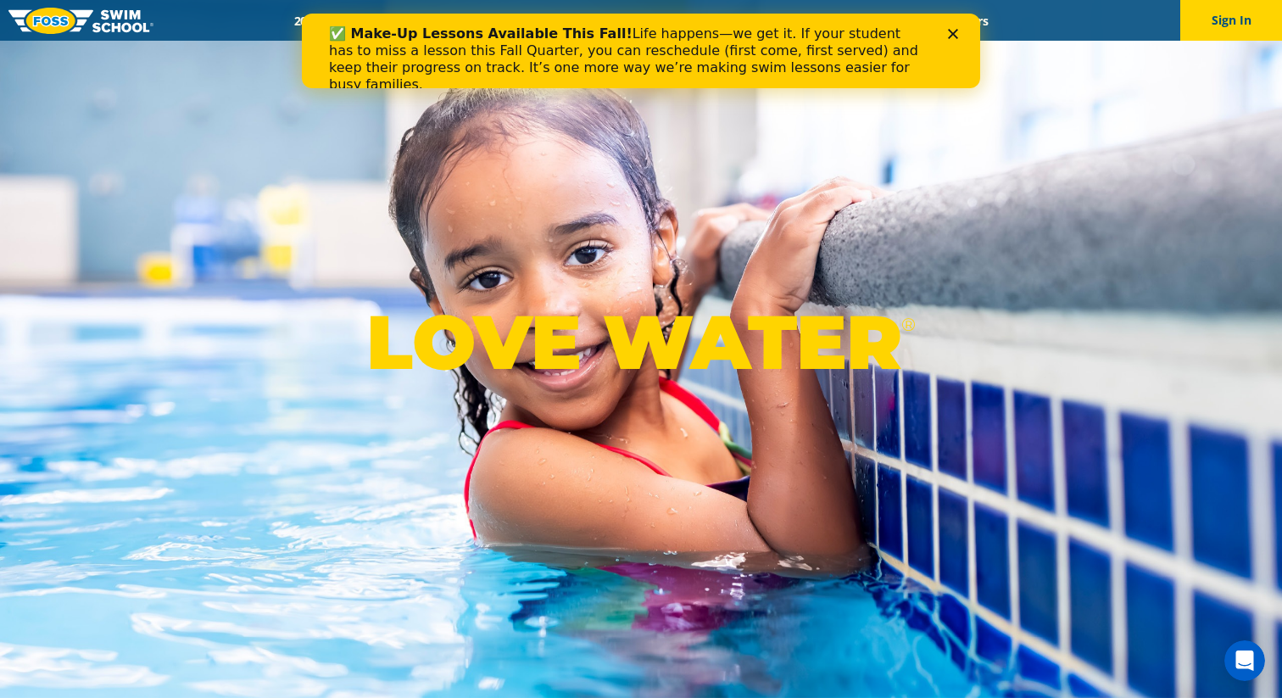
click at [955, 36] on icon "Close" at bounding box center [953, 34] width 10 height 10
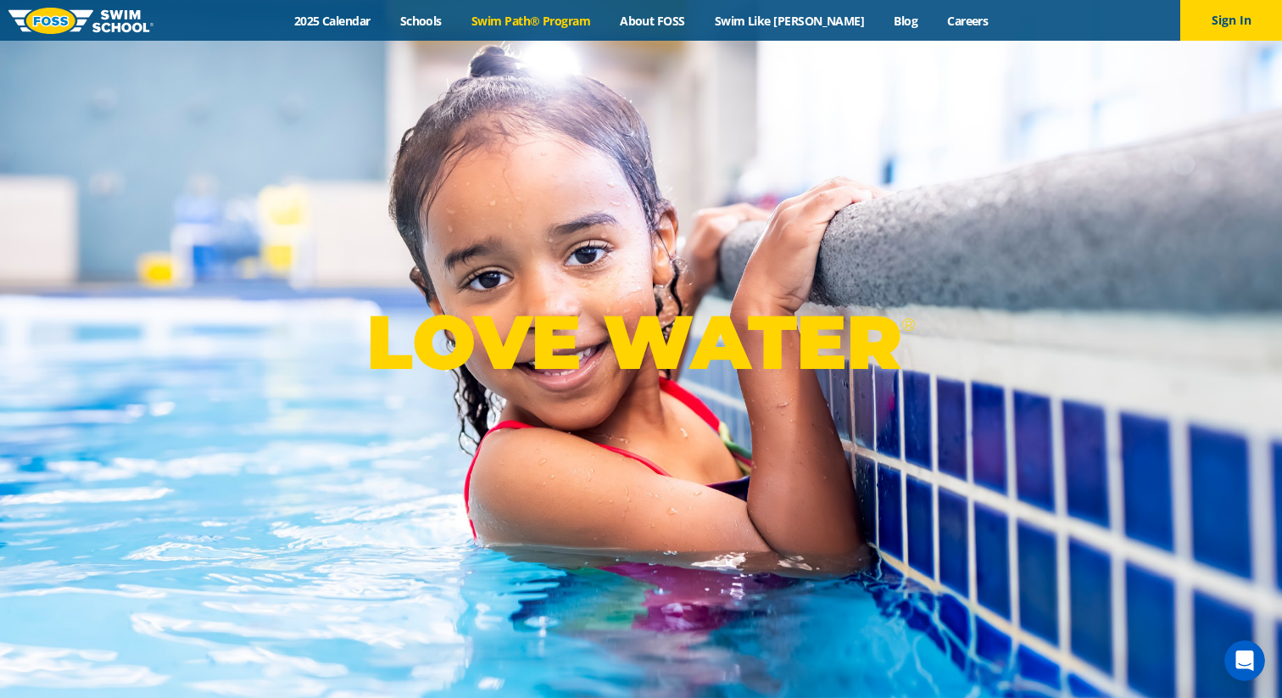
click at [574, 20] on link "Swim Path® Program" at bounding box center [530, 21] width 148 height 16
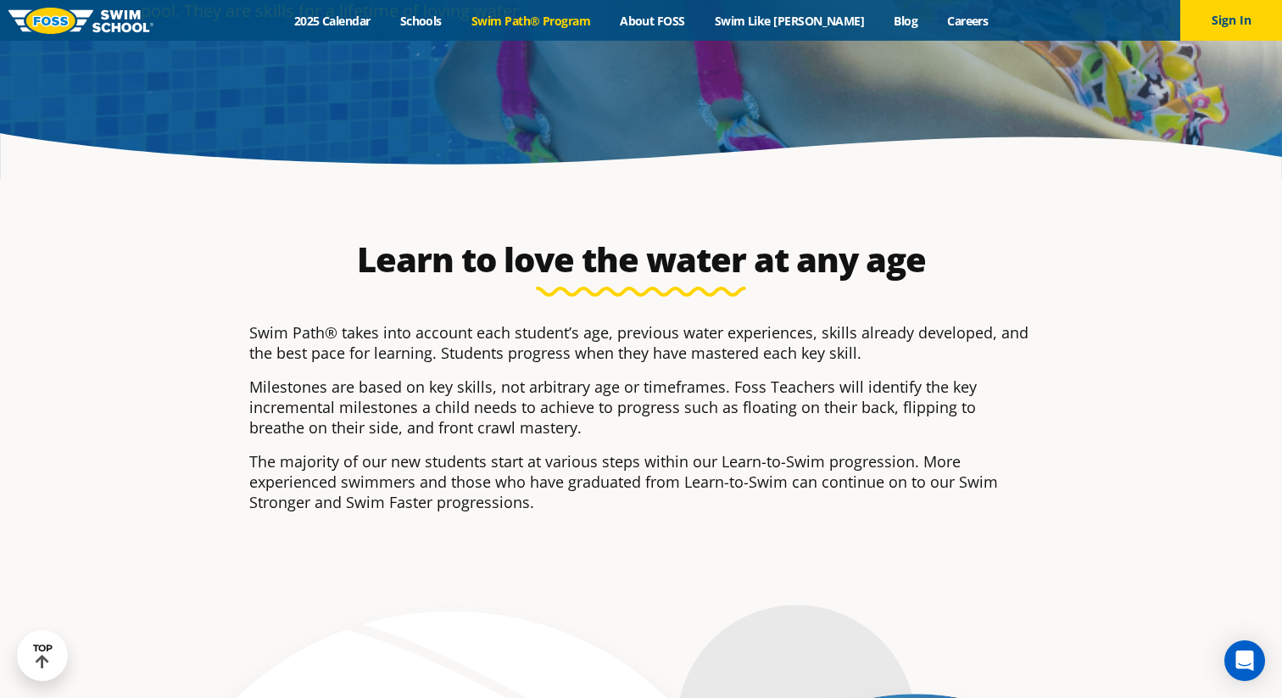
scroll to position [254, 0]
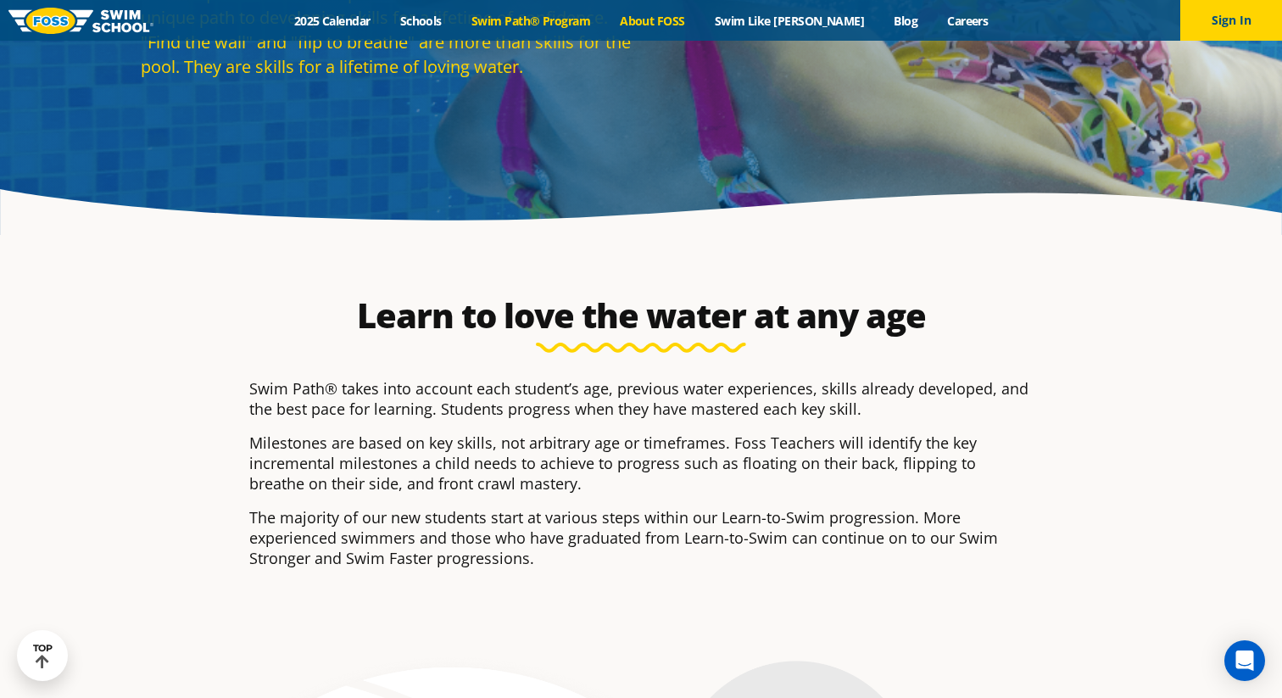
click at [693, 20] on link "About FOSS" at bounding box center [653, 21] width 95 height 16
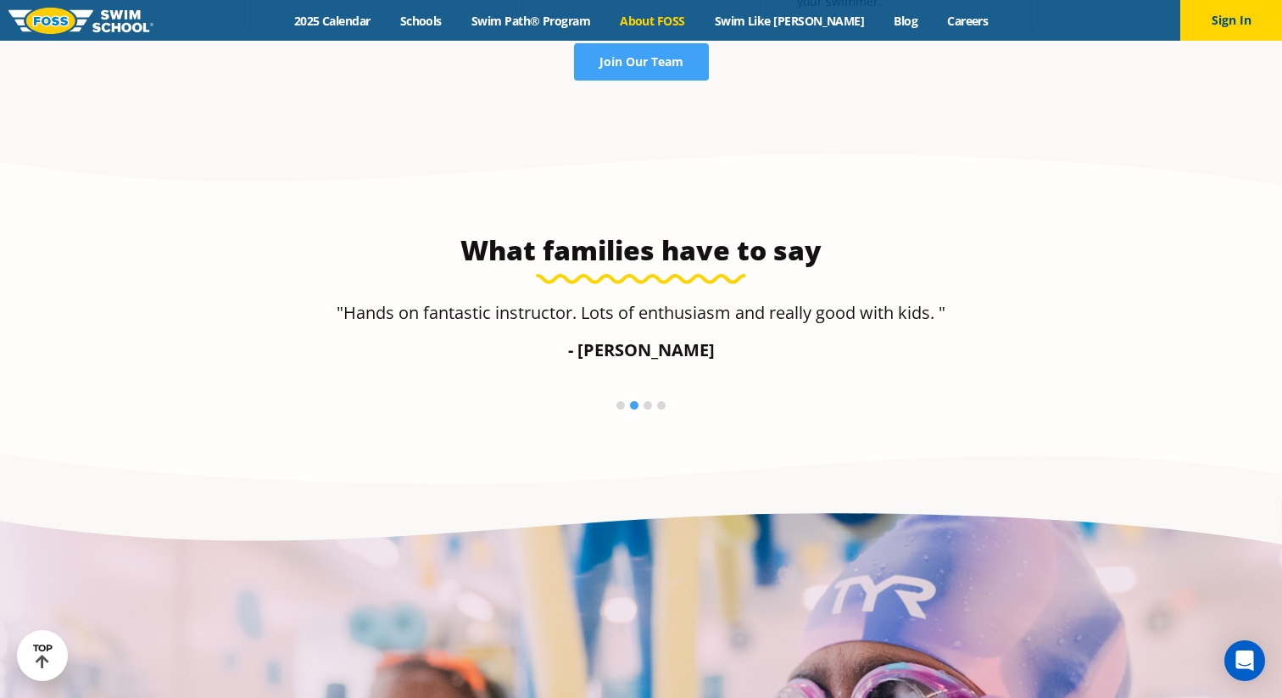
scroll to position [2947, 0]
